Goal: Task Accomplishment & Management: Use online tool/utility

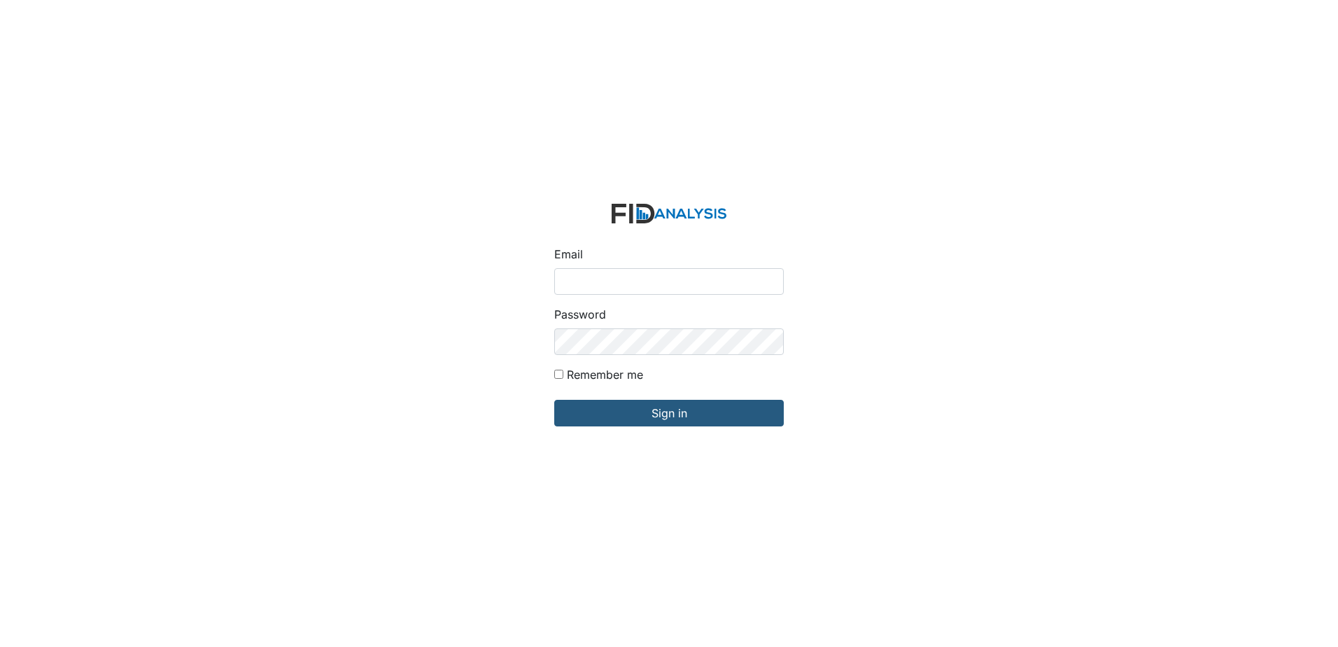
click at [661, 274] on input "Email" at bounding box center [669, 281] width 230 height 27
type input "[EMAIL_ADDRESS][DOMAIN_NAME]"
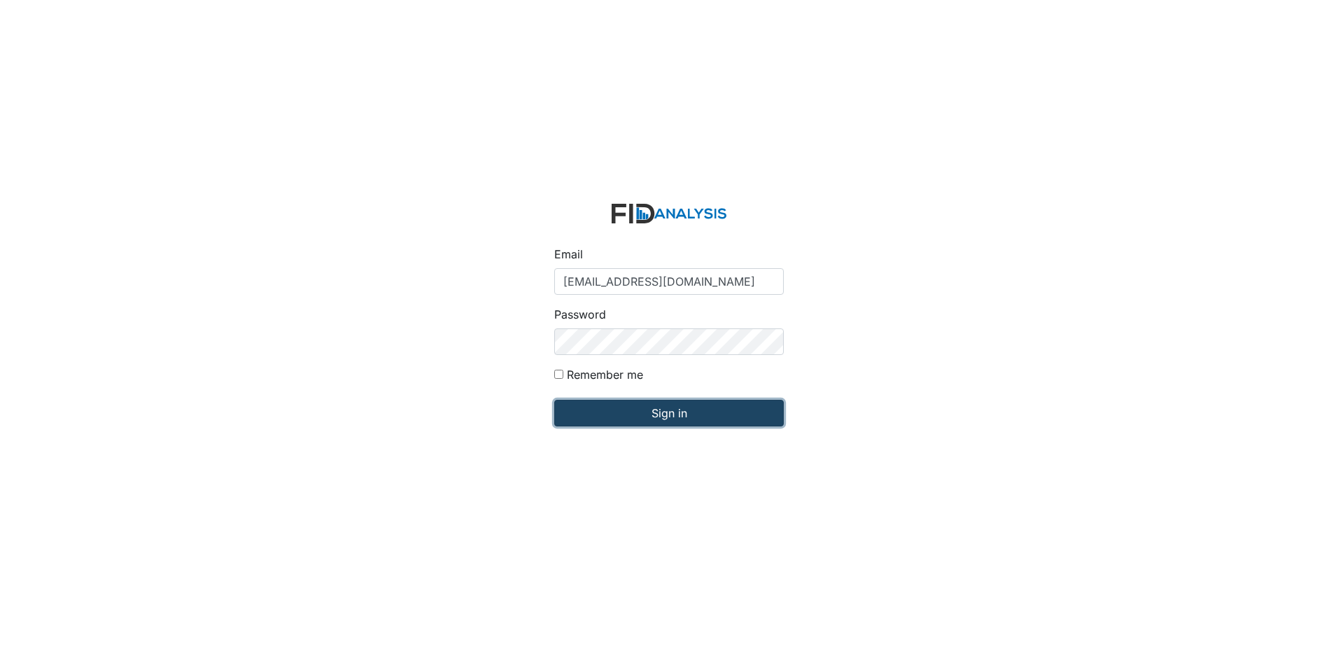
click at [666, 409] on input "Sign in" at bounding box center [669, 413] width 230 height 27
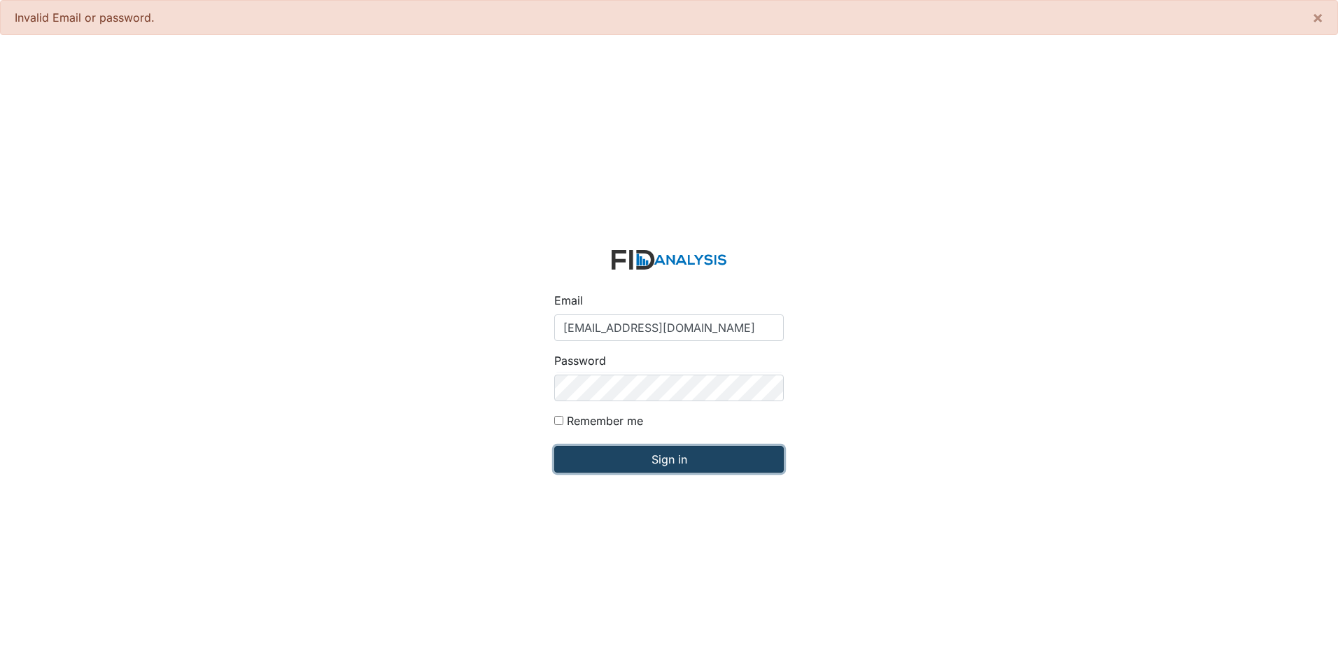
click at [678, 468] on input "Sign in" at bounding box center [669, 459] width 230 height 27
click at [641, 460] on input "Sign in" at bounding box center [669, 459] width 230 height 27
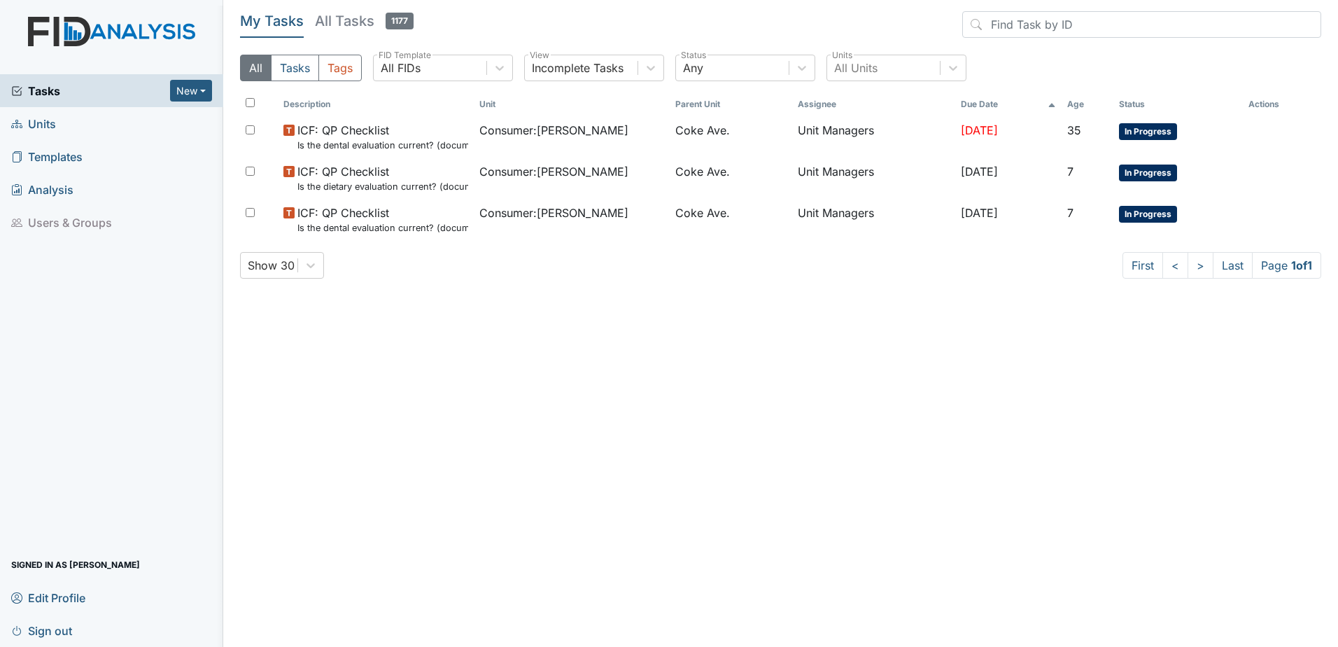
click at [62, 120] on link "Units" at bounding box center [111, 123] width 223 height 33
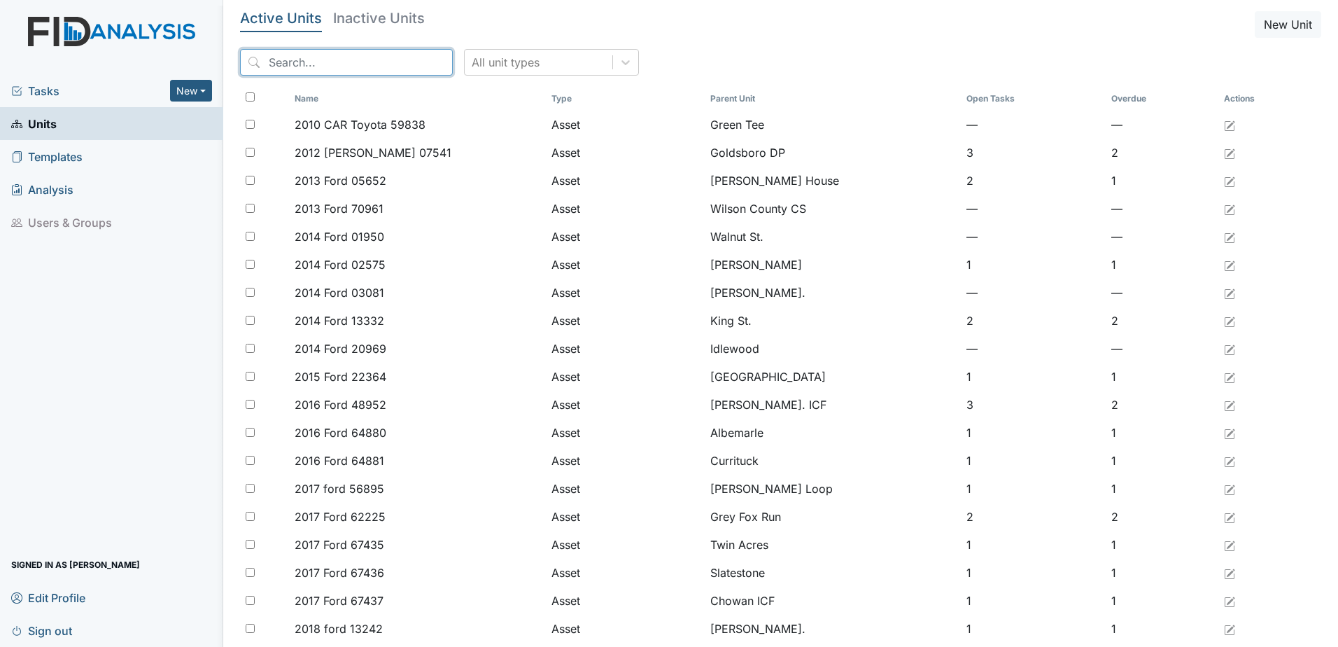
click at [351, 64] on input "search" at bounding box center [346, 62] width 213 height 27
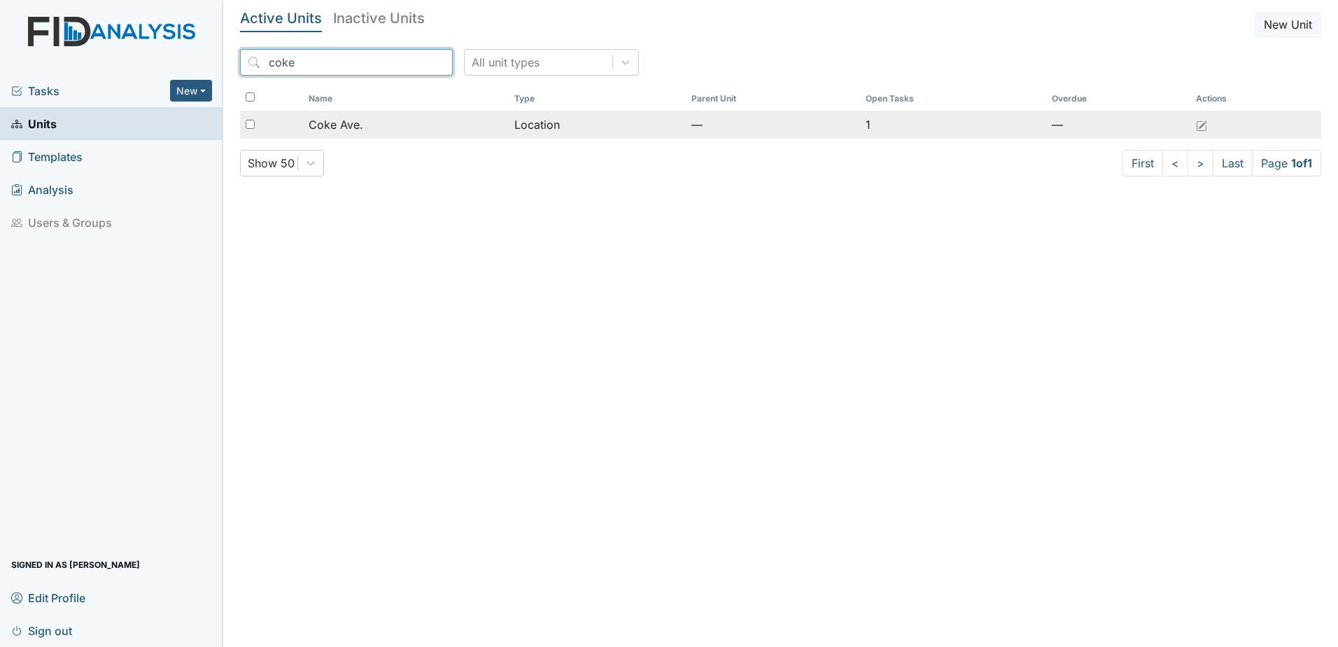
type input "coke"
click at [372, 123] on div "Coke Ave." at bounding box center [406, 124] width 194 height 17
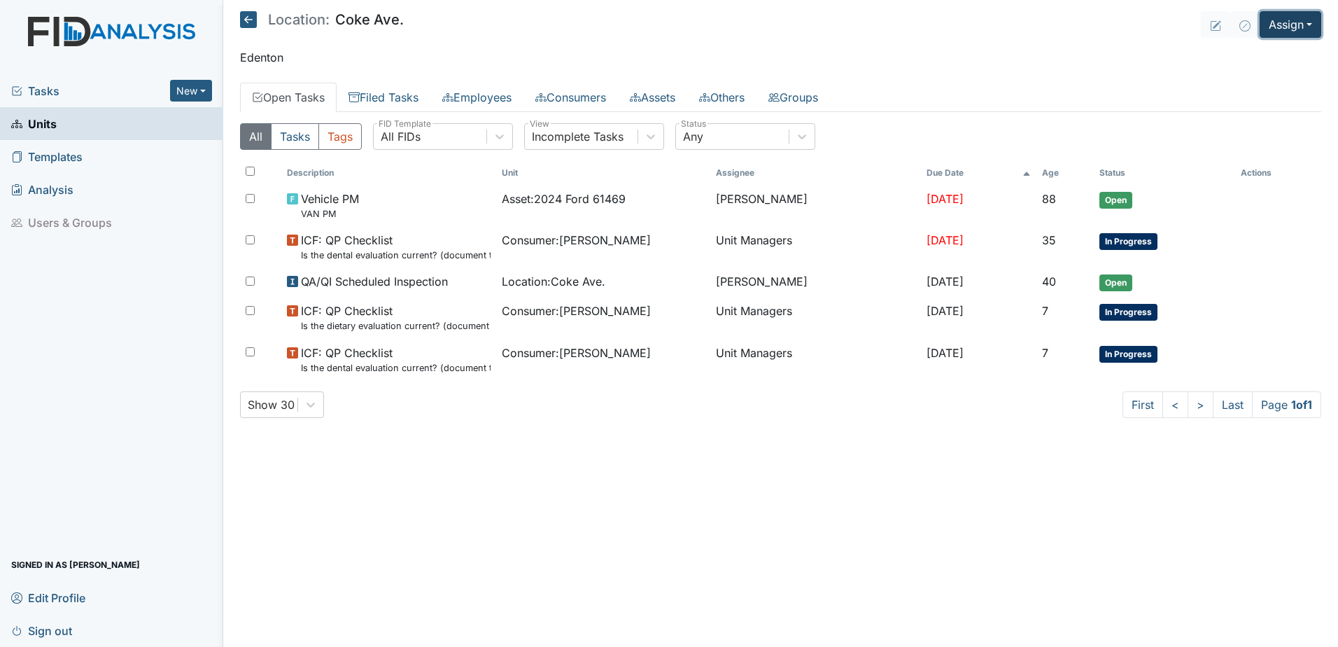
click at [1294, 26] on button "Assign" at bounding box center [1291, 24] width 62 height 27
click at [1268, 77] on link "Assign Inspection" at bounding box center [1257, 79] width 126 height 22
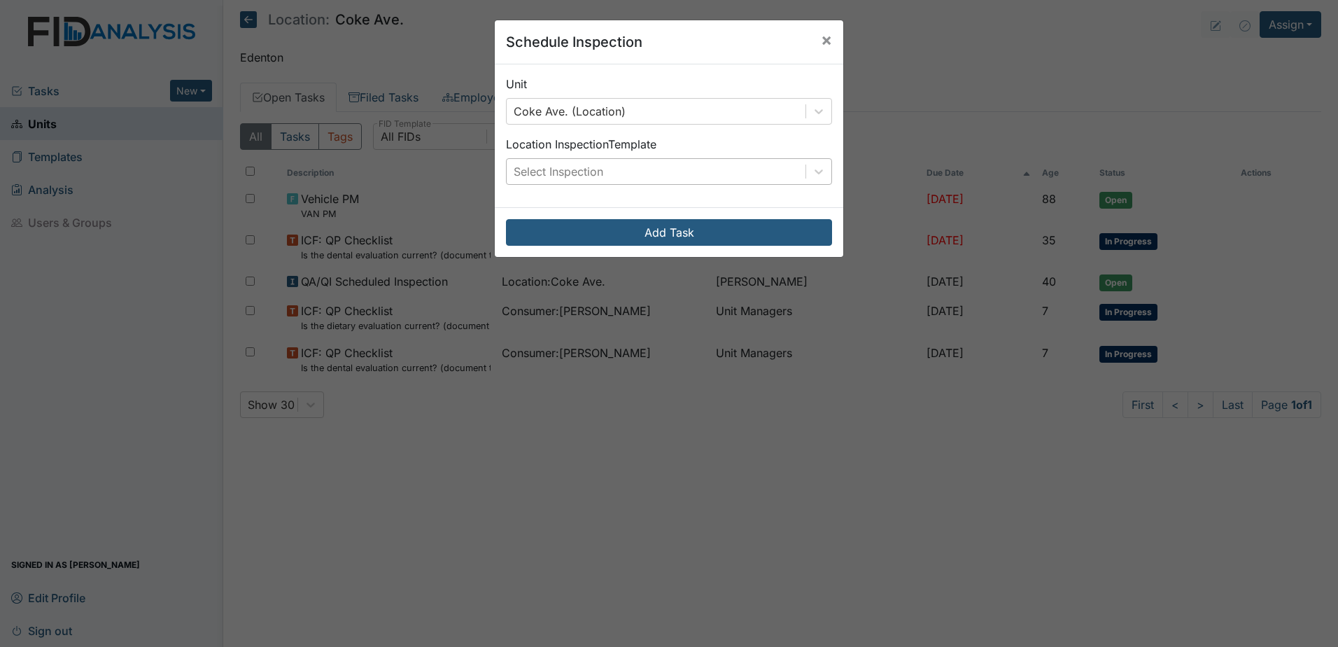
click at [713, 171] on div "Select Inspection" at bounding box center [656, 171] width 299 height 25
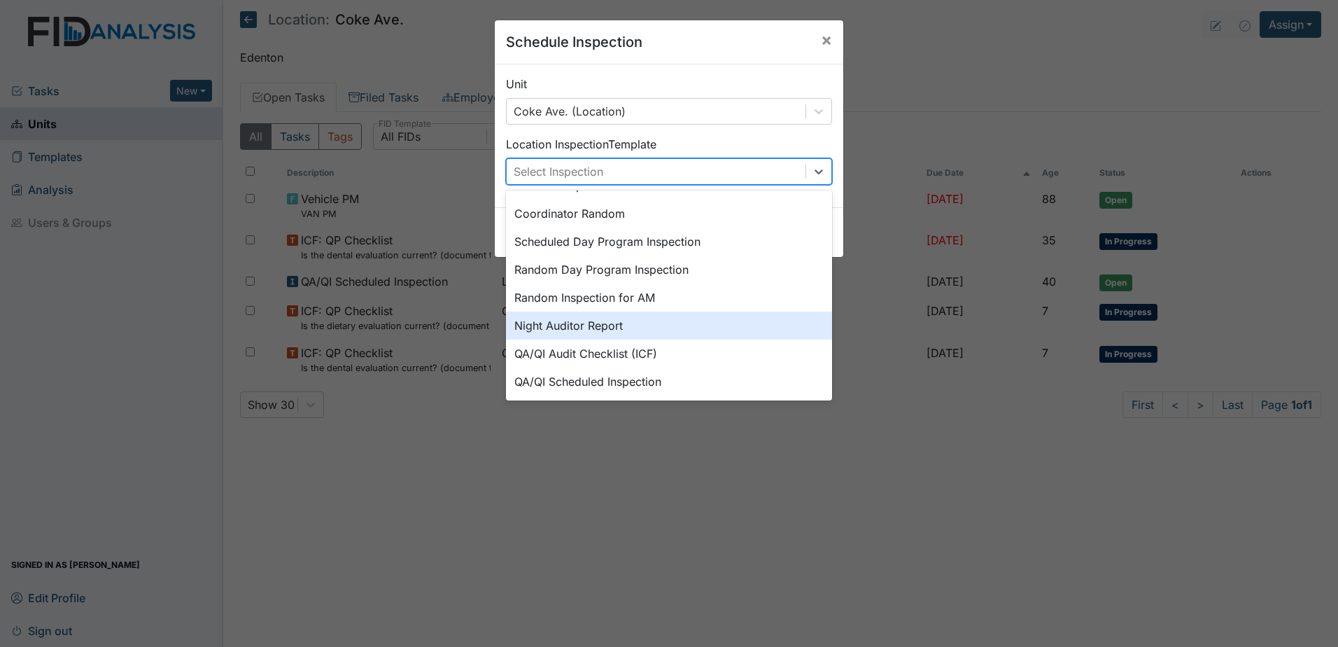
scroll to position [242, 0]
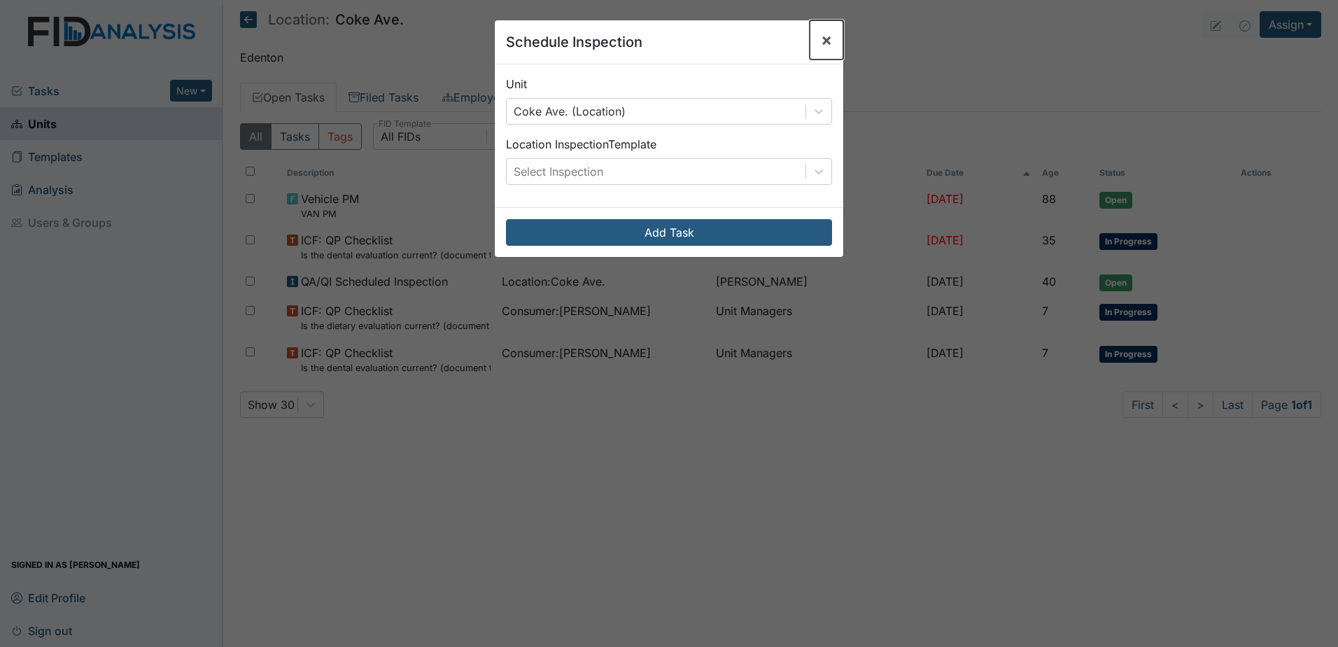
click at [823, 50] on button "×" at bounding box center [827, 39] width 34 height 39
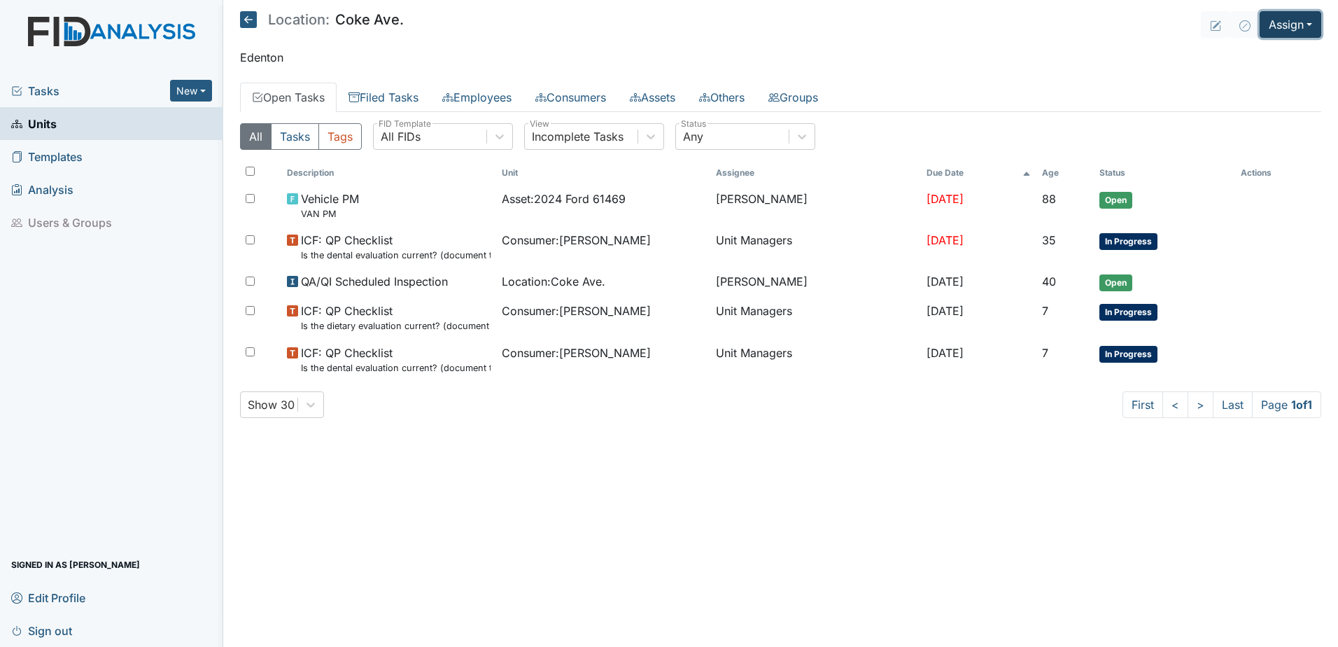
click at [1282, 18] on button "Assign" at bounding box center [1291, 24] width 62 height 27
click at [1266, 53] on link "Assign Form" at bounding box center [1257, 57] width 126 height 22
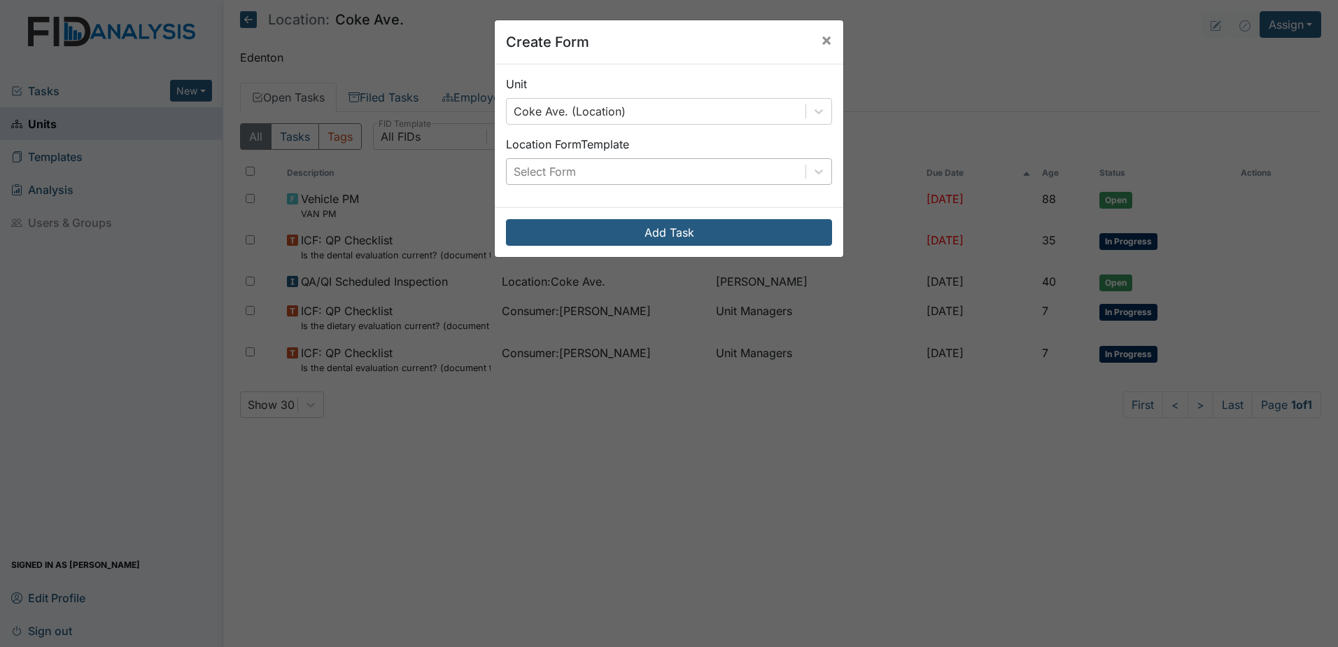
click at [659, 168] on div "Select Form" at bounding box center [656, 171] width 299 height 25
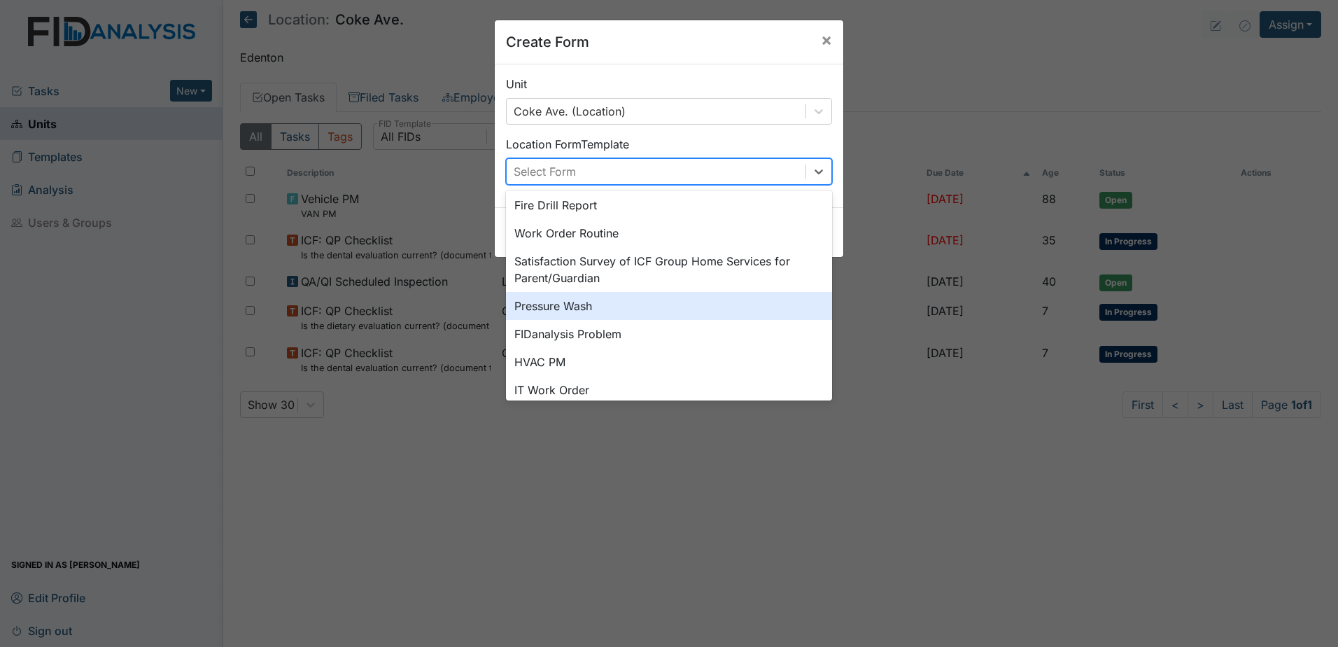
scroll to position [70, 0]
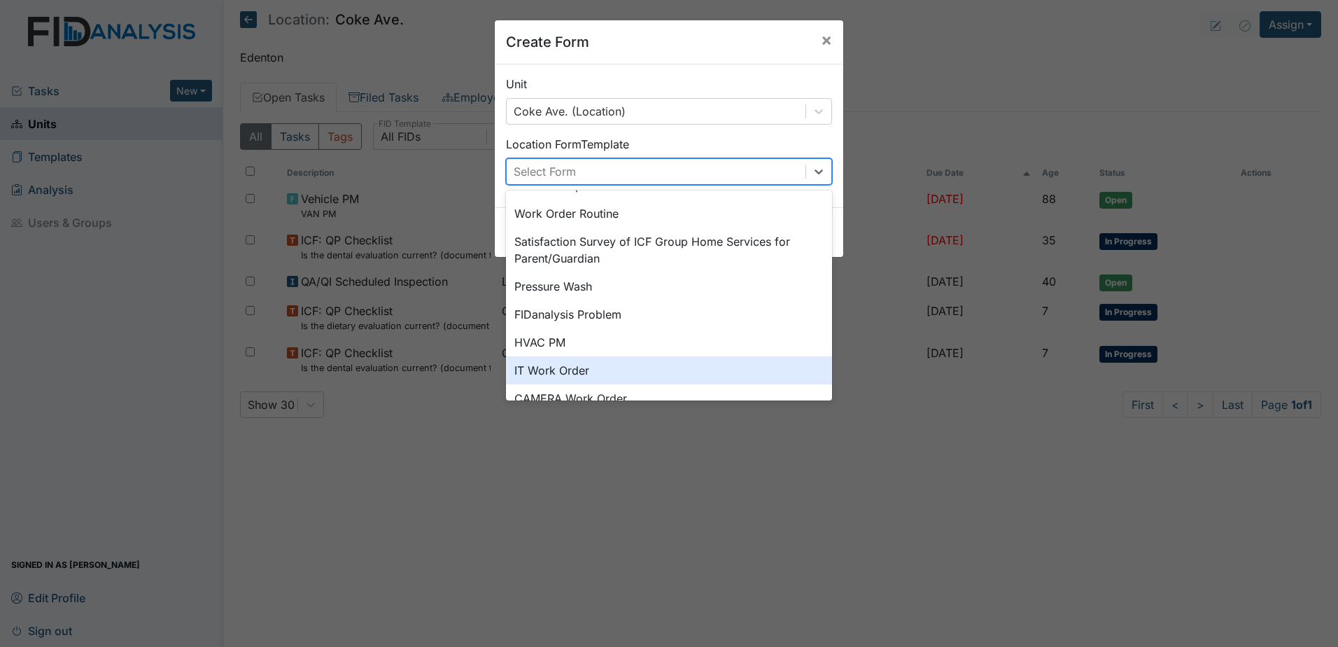
click at [612, 363] on div "IT Work Order" at bounding box center [669, 370] width 326 height 28
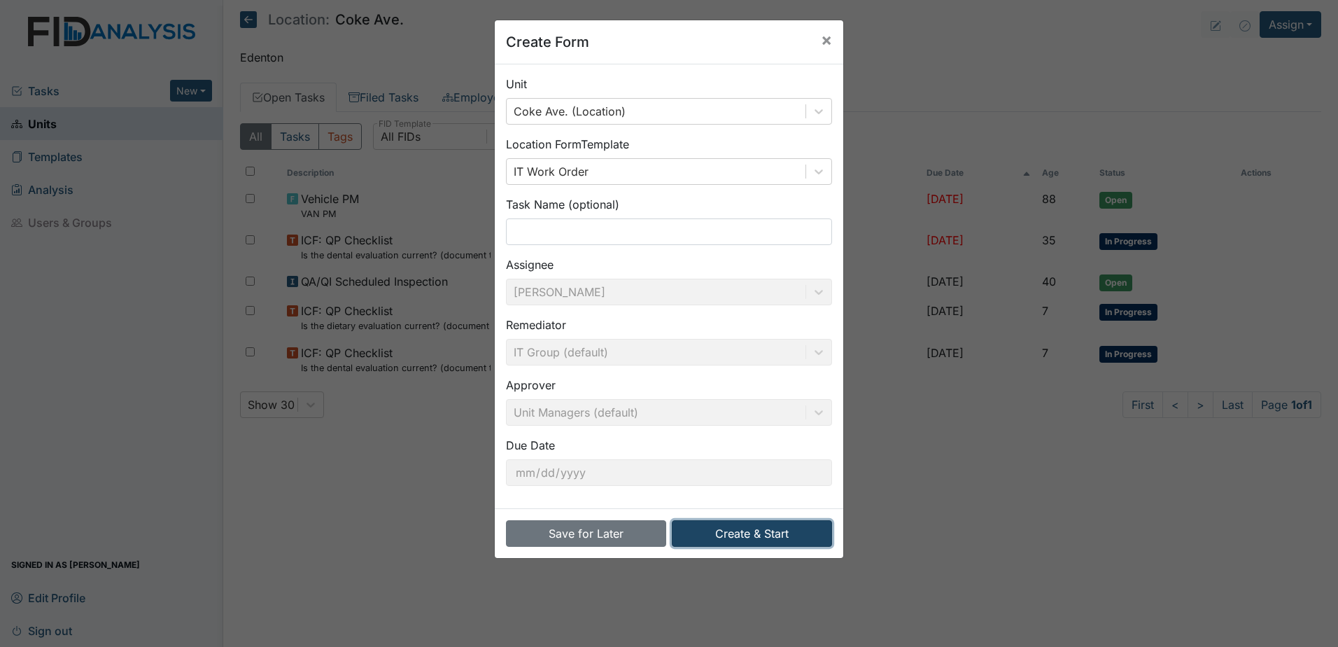
click at [780, 526] on button "Create & Start" at bounding box center [752, 533] width 160 height 27
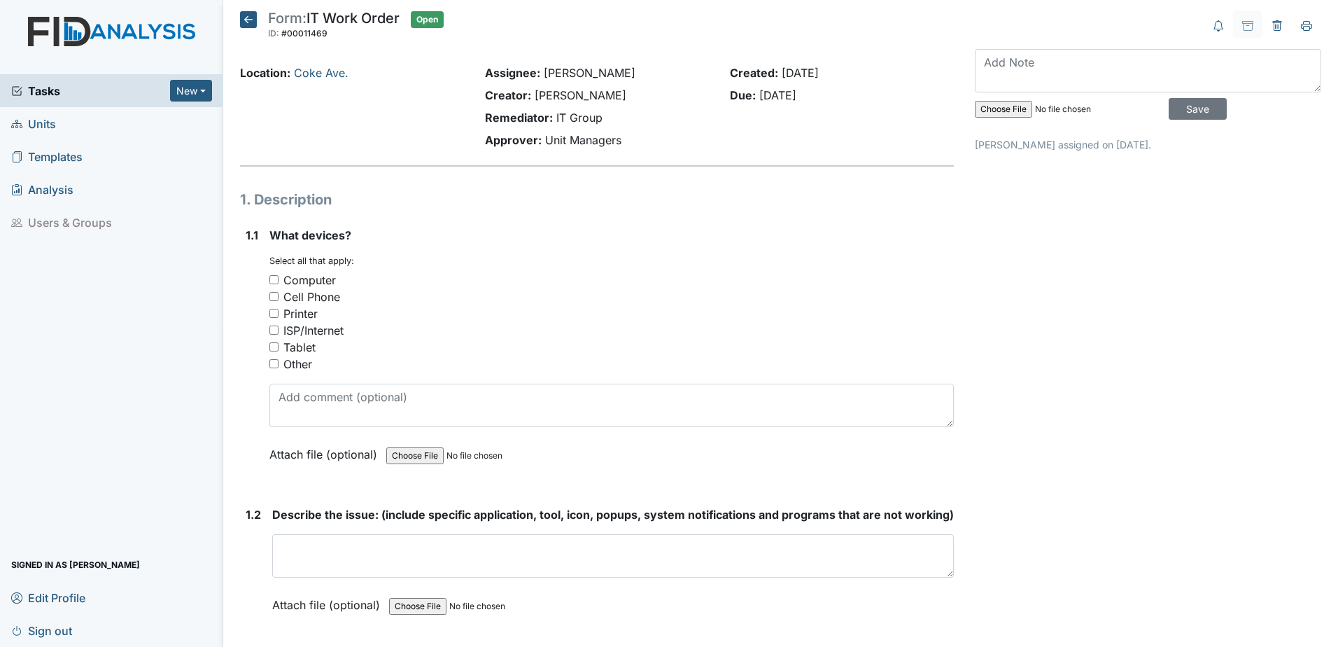
click at [270, 363] on input "Other" at bounding box center [274, 363] width 9 height 9
checkbox input "true"
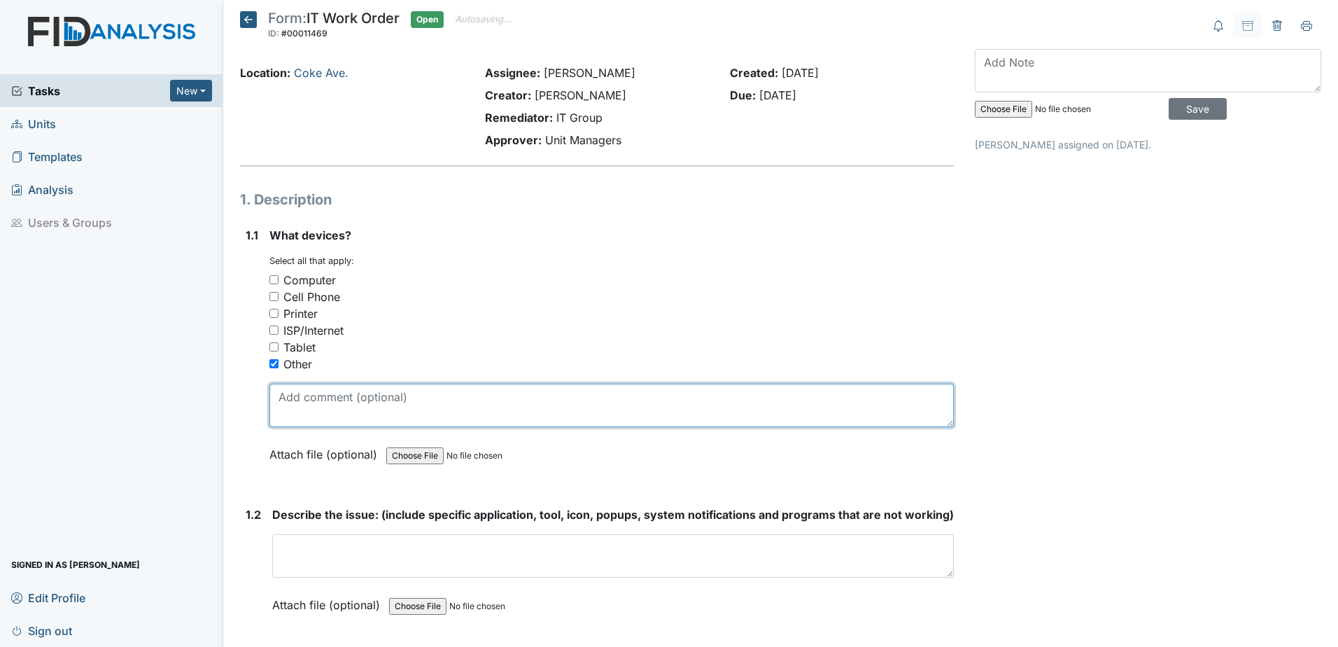
click at [305, 407] on textarea at bounding box center [612, 405] width 685 height 43
type textarea "cable box"
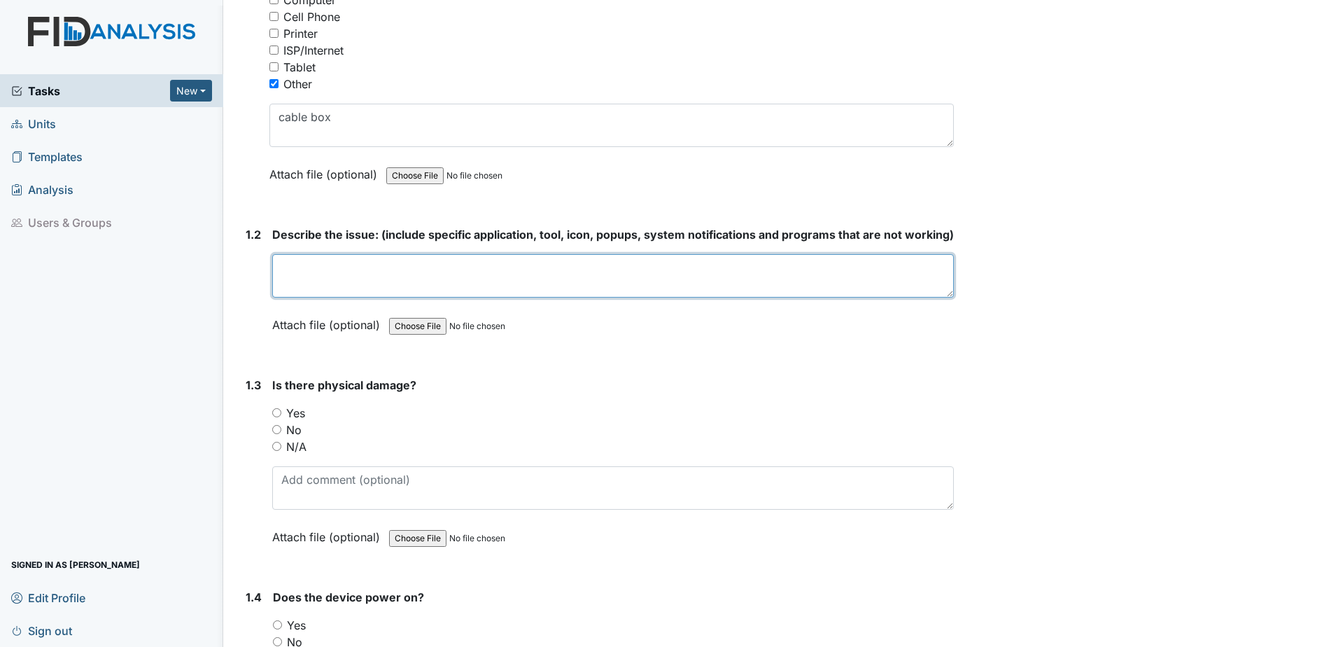
click at [490, 298] on textarea at bounding box center [613, 275] width 682 height 43
type textarea "the cable box is not working in client 2 room"
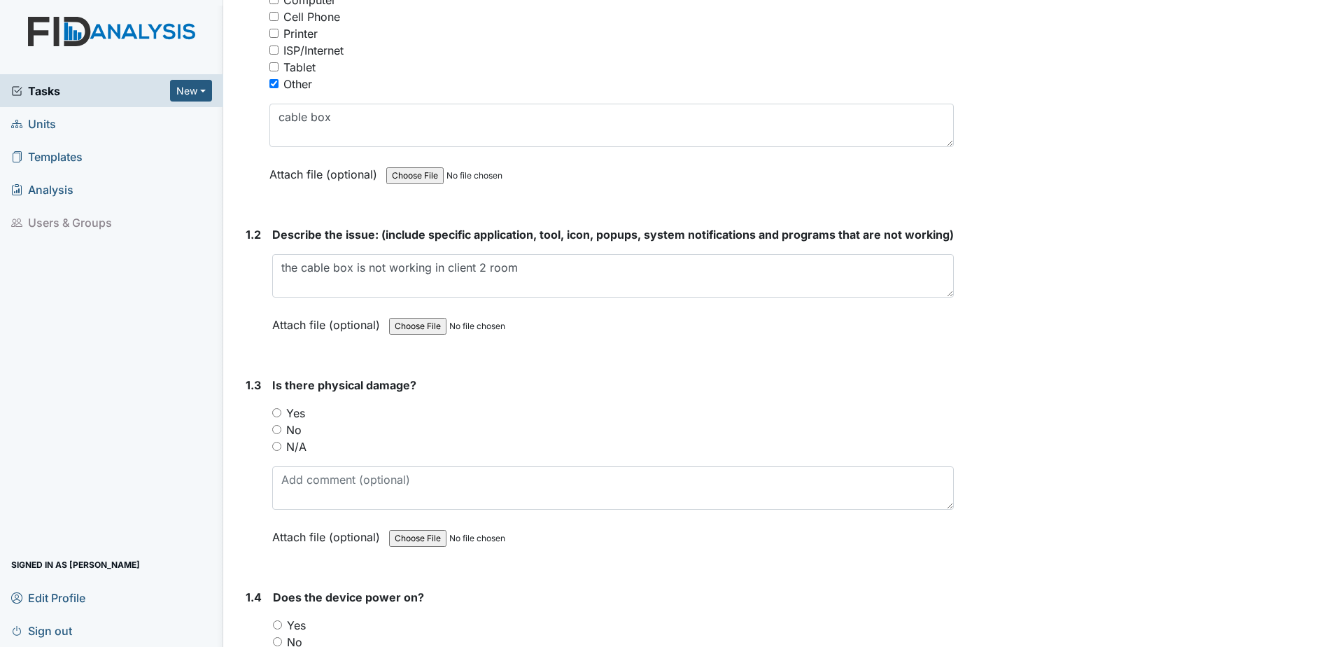
click at [598, 393] on strong "Is there physical damage?" at bounding box center [613, 385] width 682 height 17
click at [277, 451] on input "N/A" at bounding box center [276, 446] width 9 height 9
radio input "true"
click at [587, 393] on strong "Is there physical damage?" at bounding box center [613, 385] width 682 height 17
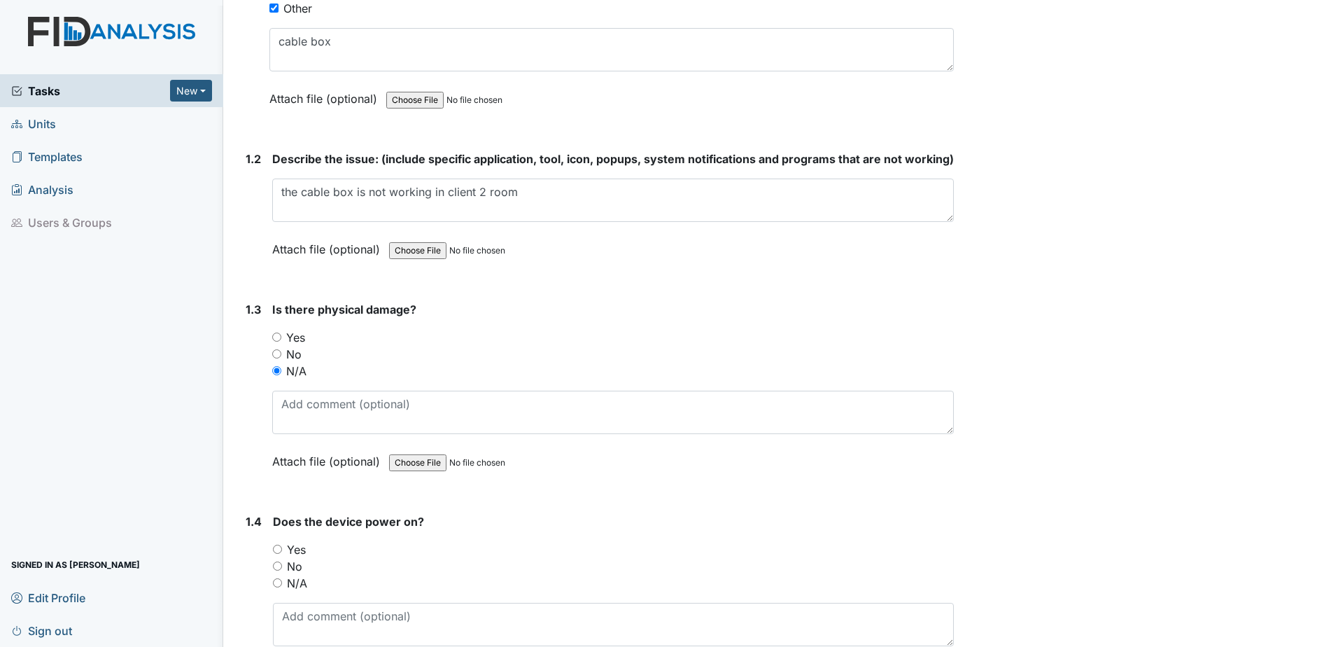
scroll to position [560, 0]
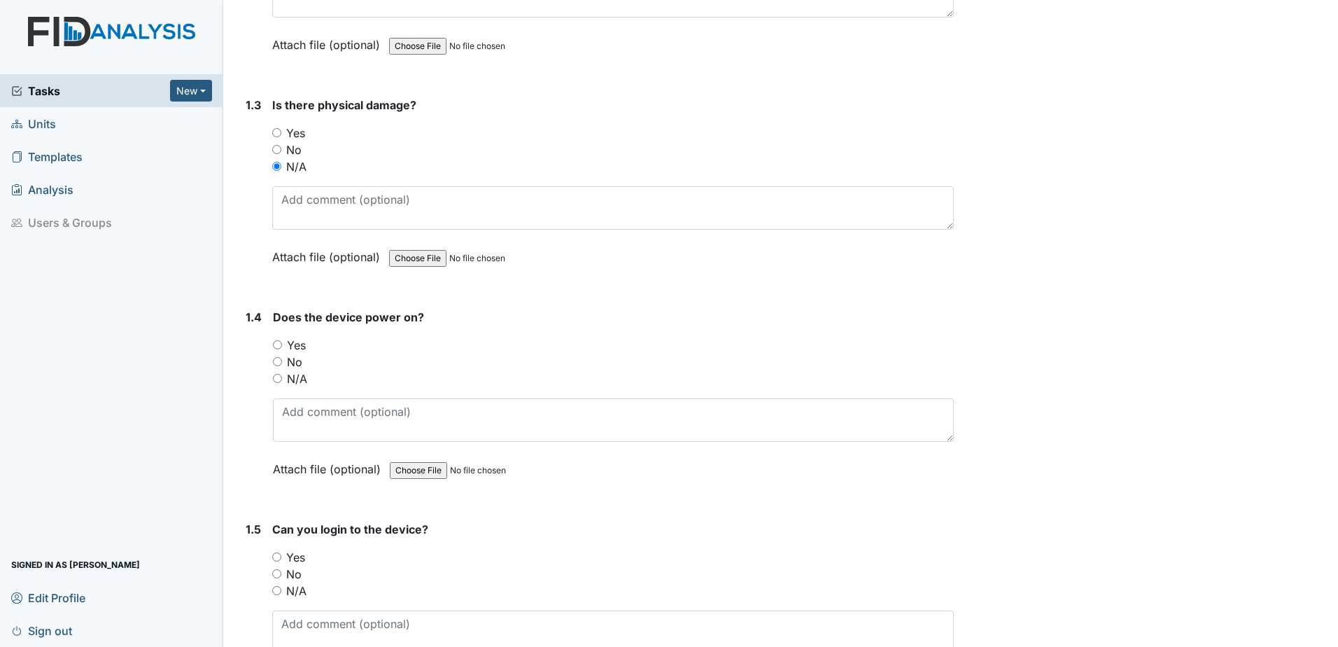
click at [280, 366] on input "No" at bounding box center [277, 361] width 9 height 9
radio input "true"
click at [272, 368] on input "No" at bounding box center [276, 363] width 9 height 9
radio input "true"
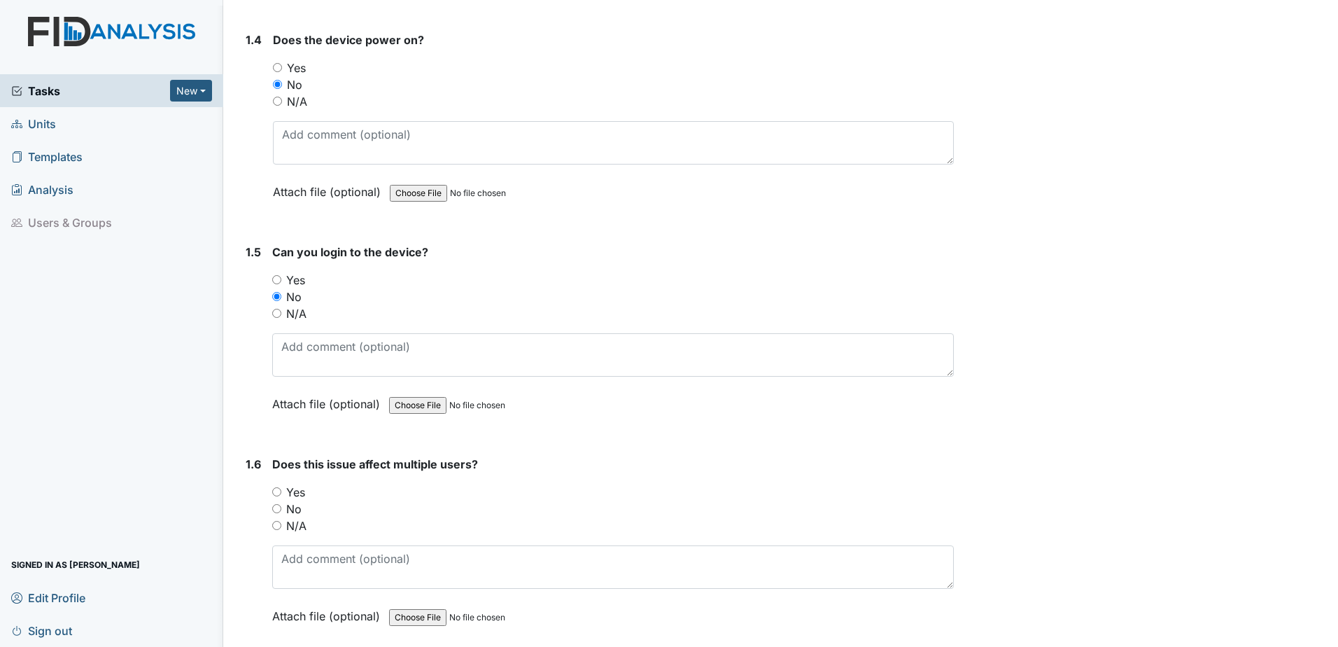
scroll to position [913, 0]
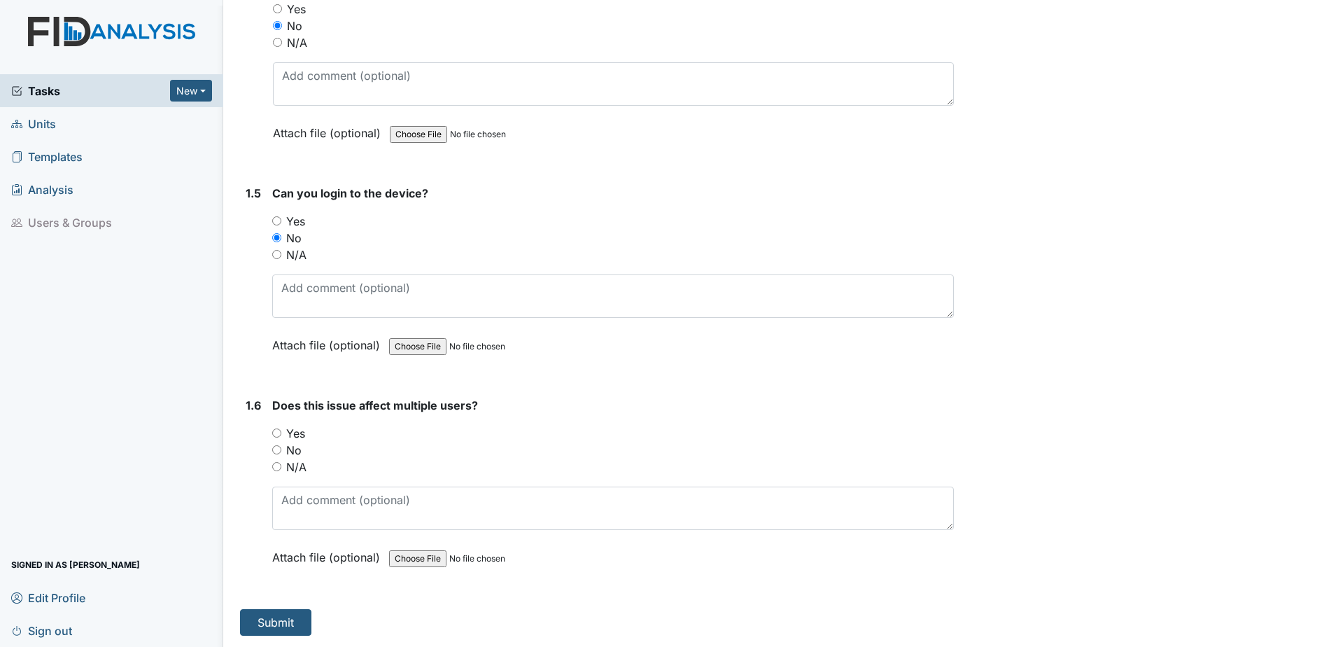
click at [277, 454] on input "No" at bounding box center [276, 449] width 9 height 9
radio input "true"
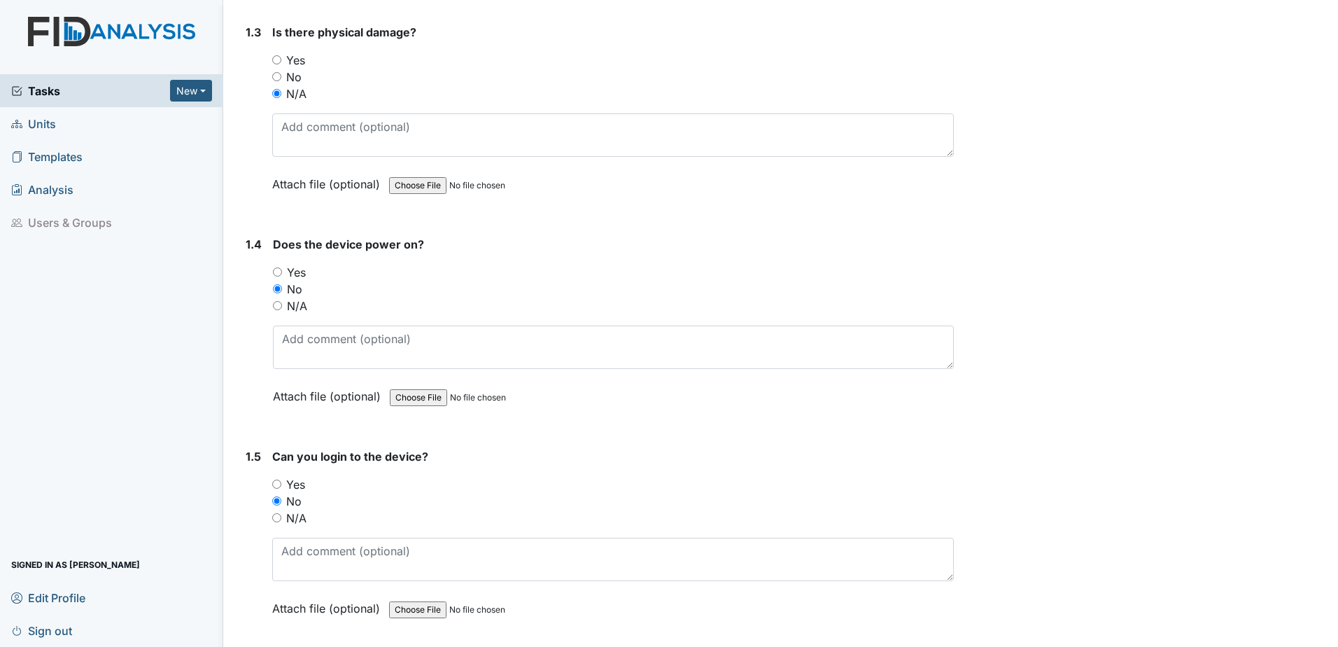
scroll to position [353, 0]
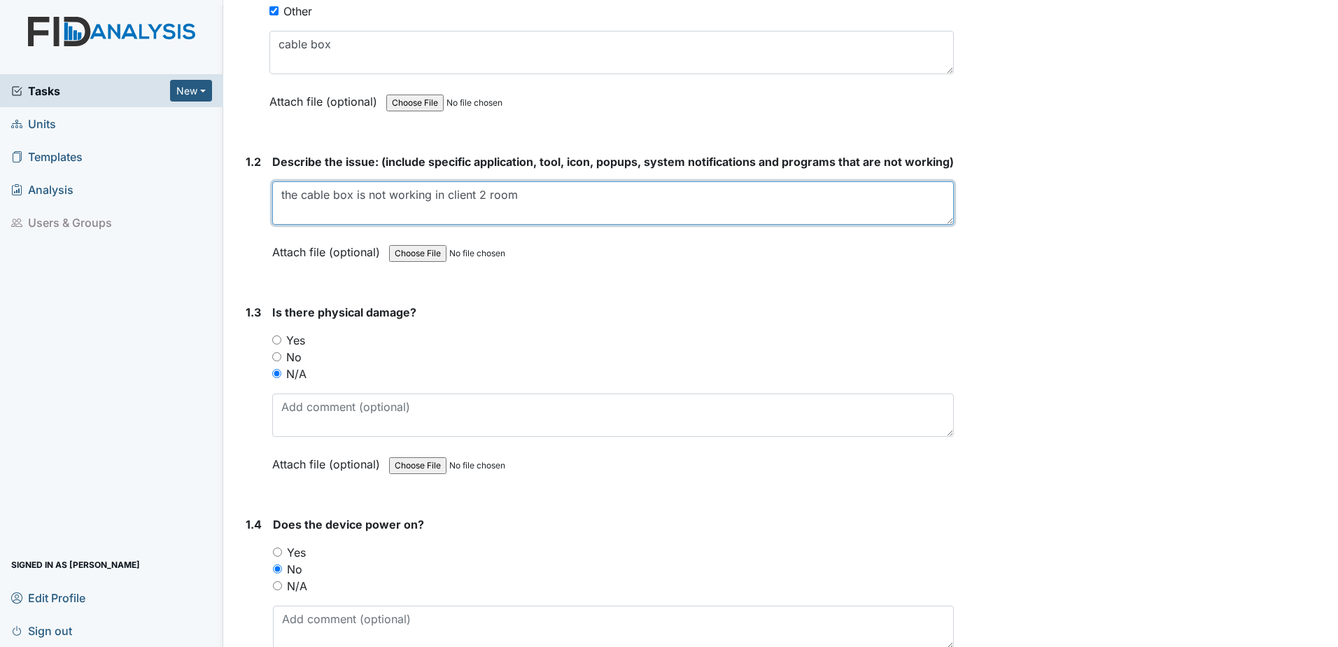
click at [579, 206] on textarea "the cable box is not working in client 2 room" at bounding box center [613, 202] width 682 height 43
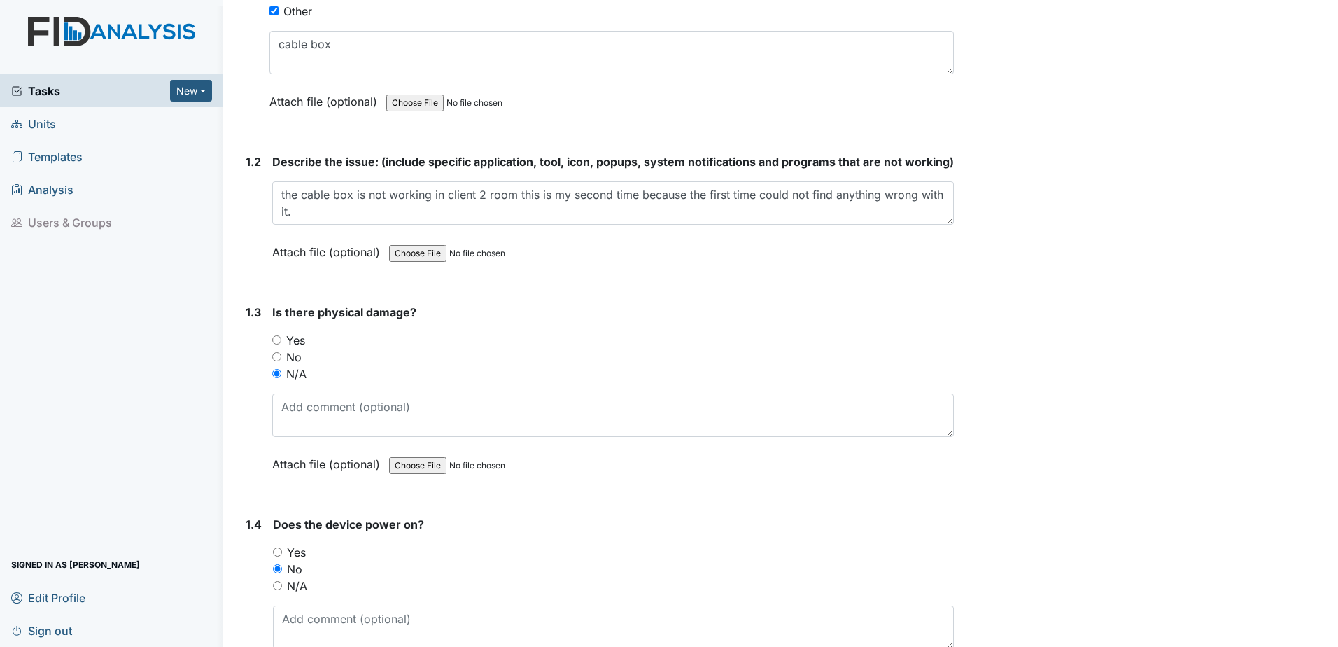
click at [748, 321] on strong "Is there physical damage?" at bounding box center [613, 312] width 682 height 17
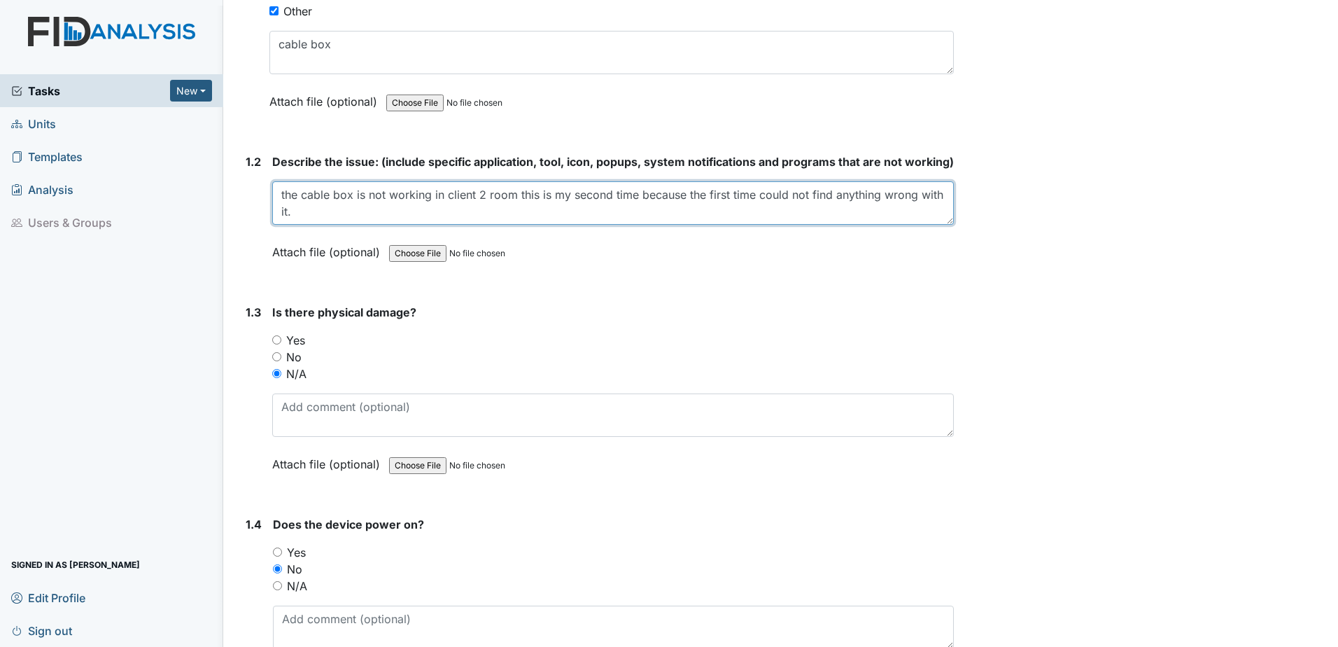
click at [477, 211] on textarea "the cable box is not working in client 2 room this is my second time because th…" at bounding box center [613, 202] width 682 height 43
type textarea "the cable box is not working in client #2 room this is my second time because t…"
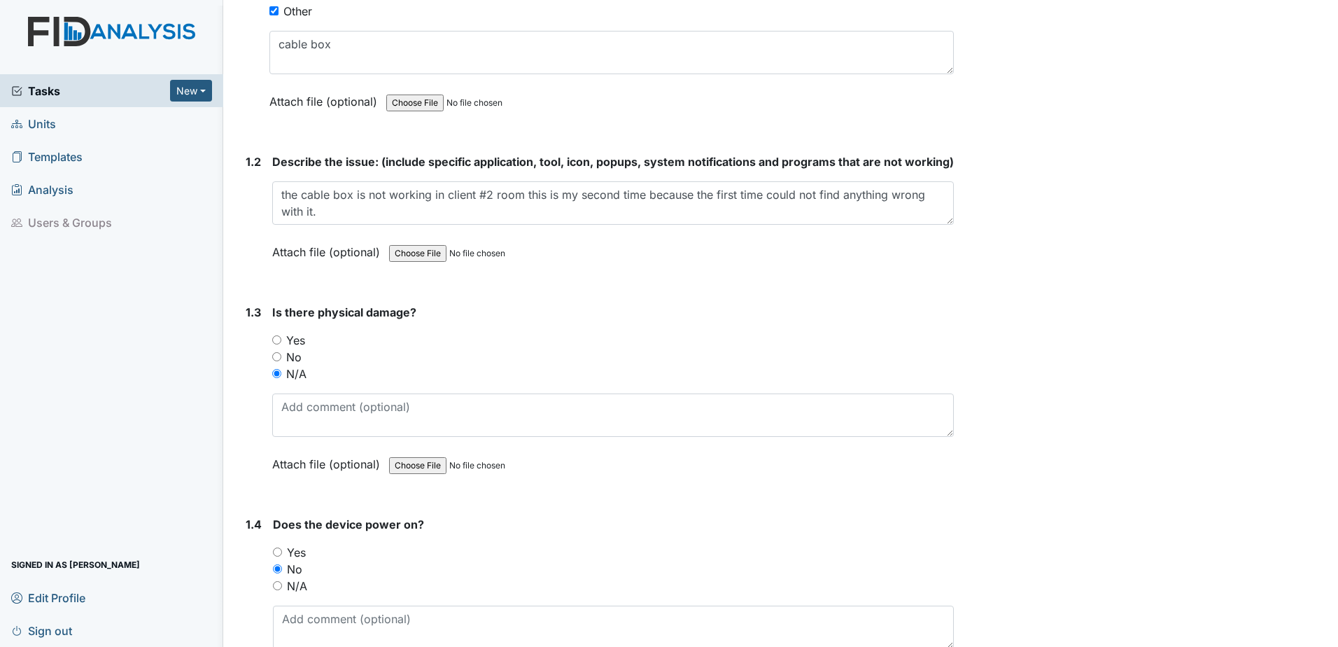
click at [1144, 382] on div "Archive Task × Are you sure you want to archive this task? It will appear as in…" at bounding box center [1149, 418] width 368 height 1520
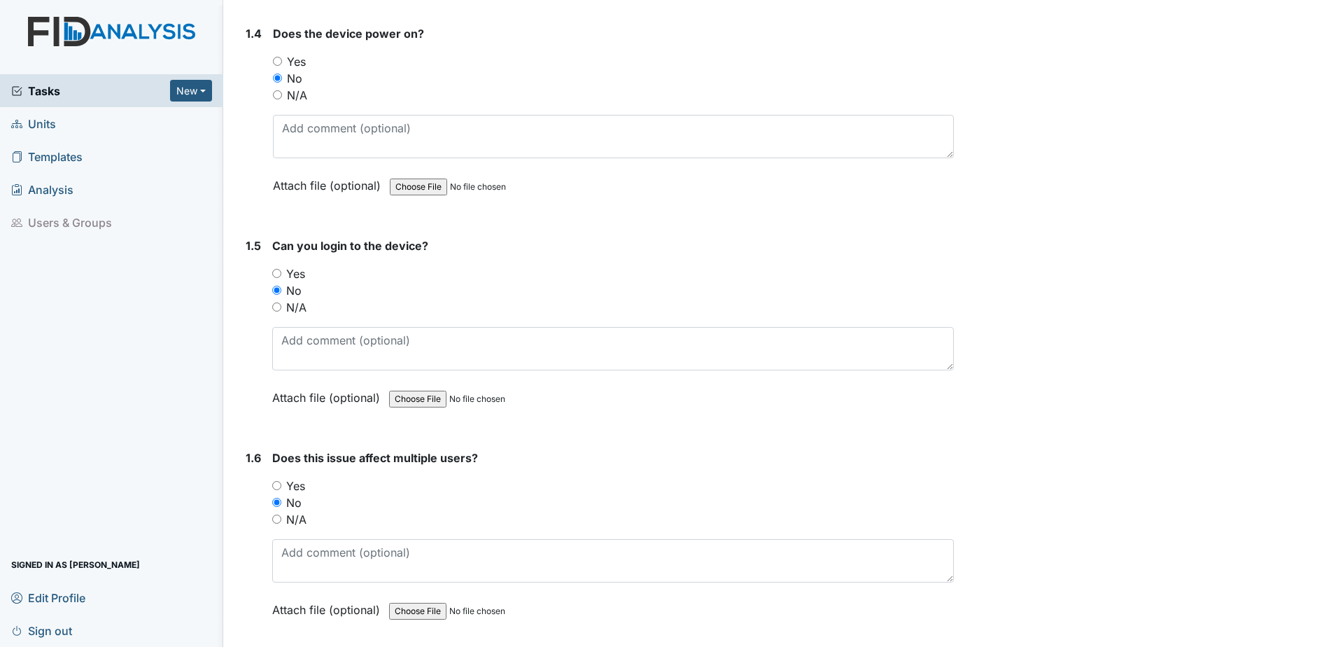
scroll to position [913, 0]
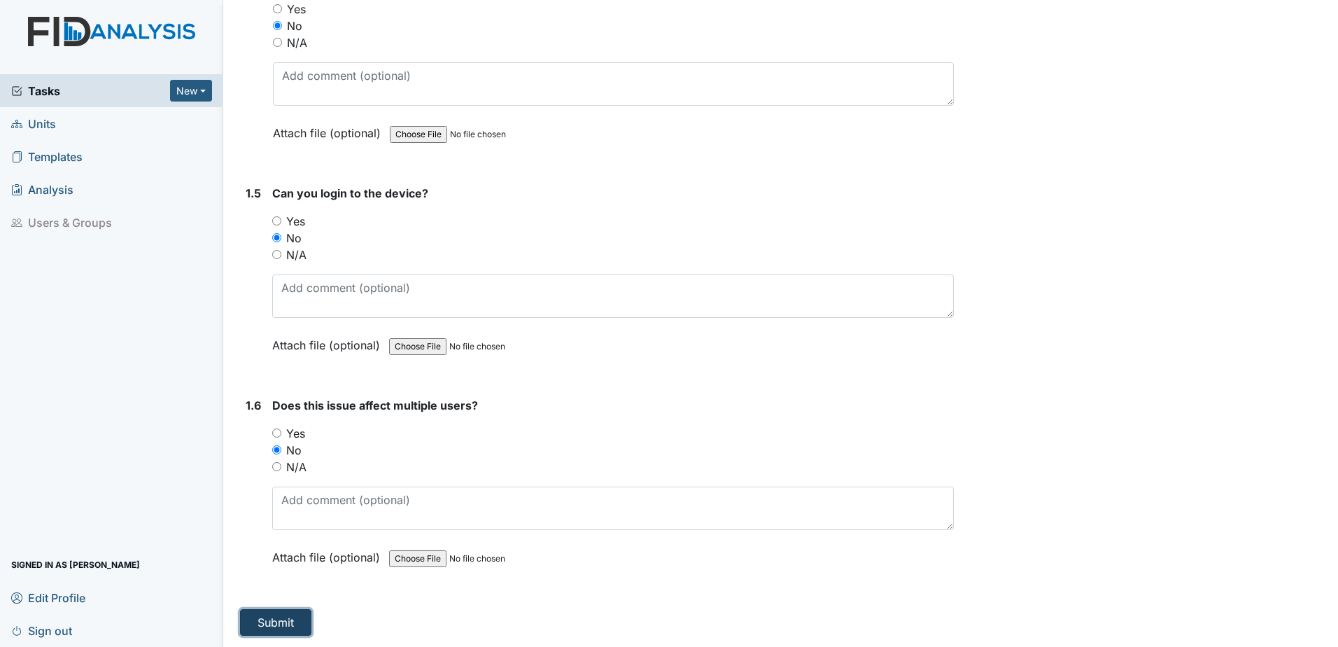
click at [293, 617] on button "Submit" at bounding box center [275, 622] width 71 height 27
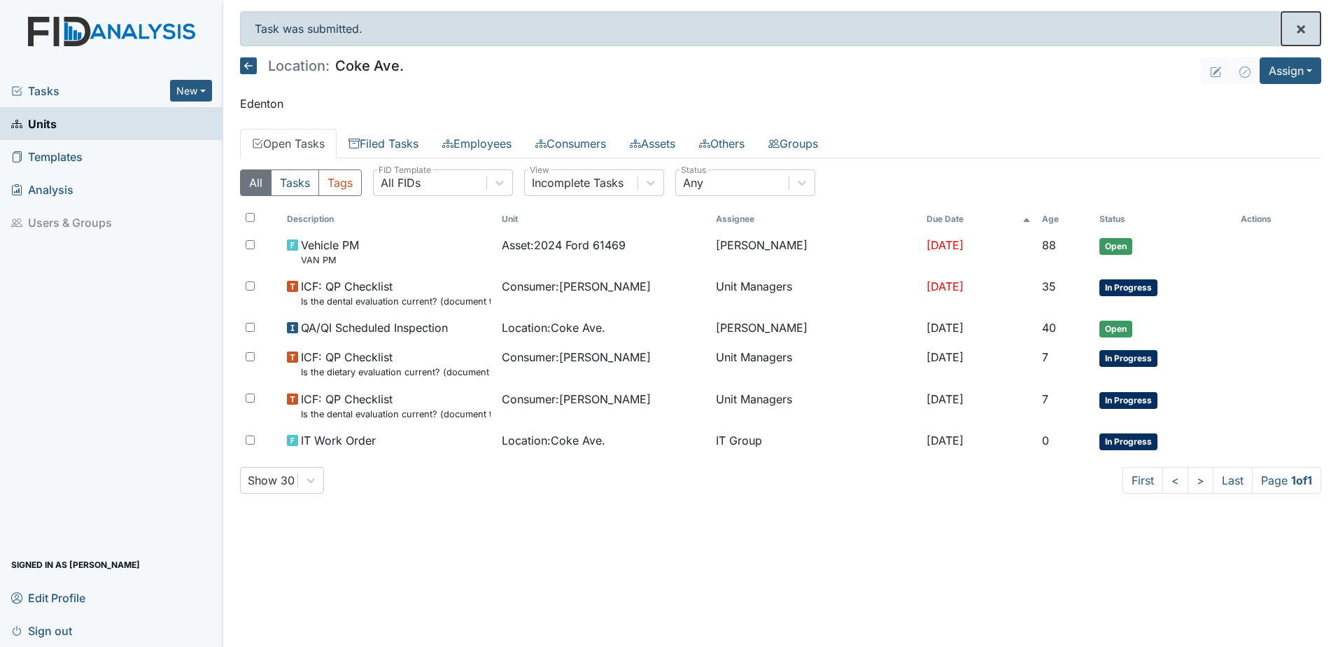
click at [1300, 28] on span "×" at bounding box center [1301, 28] width 11 height 20
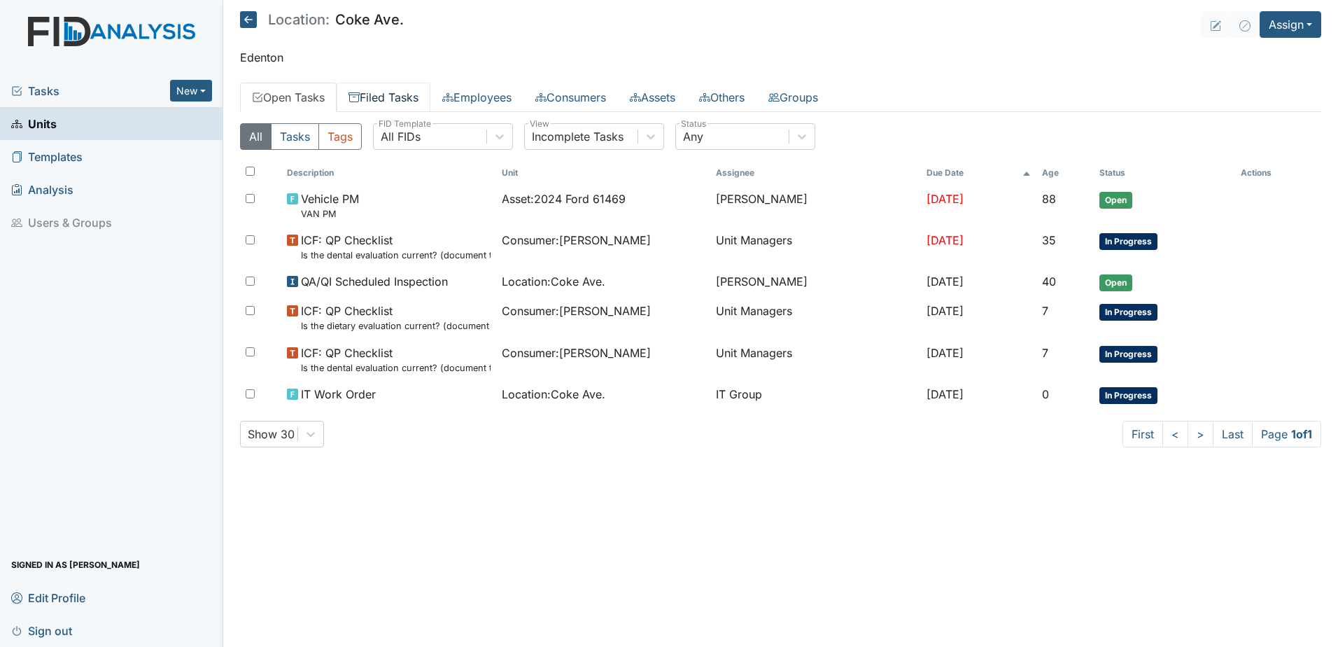
click at [379, 93] on link "Filed Tasks" at bounding box center [384, 97] width 94 height 29
